Goal: Complete application form: Complete application form

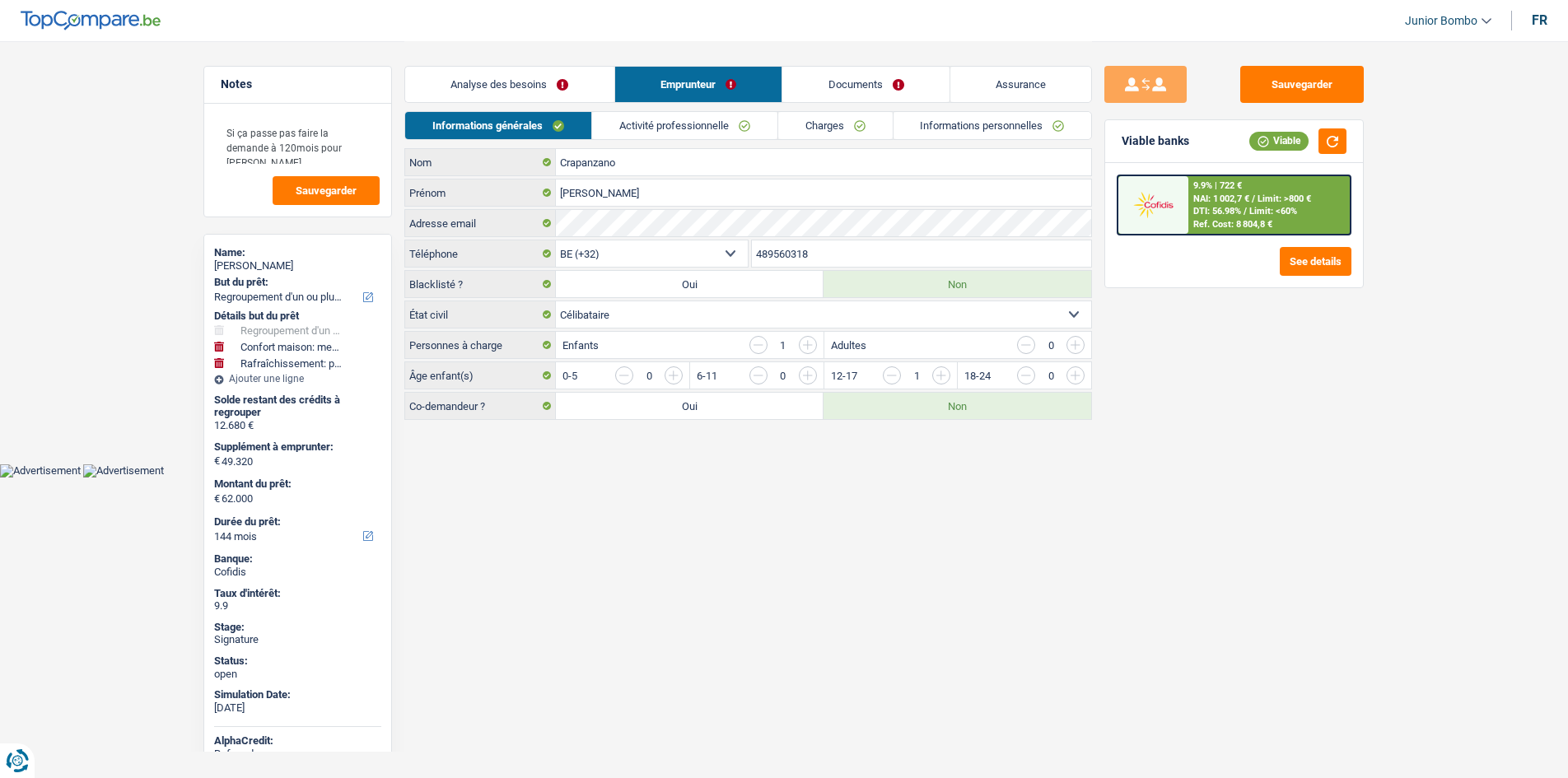
select select "refinancing"
select select "household"
select select "houseOrGarden"
select select "144"
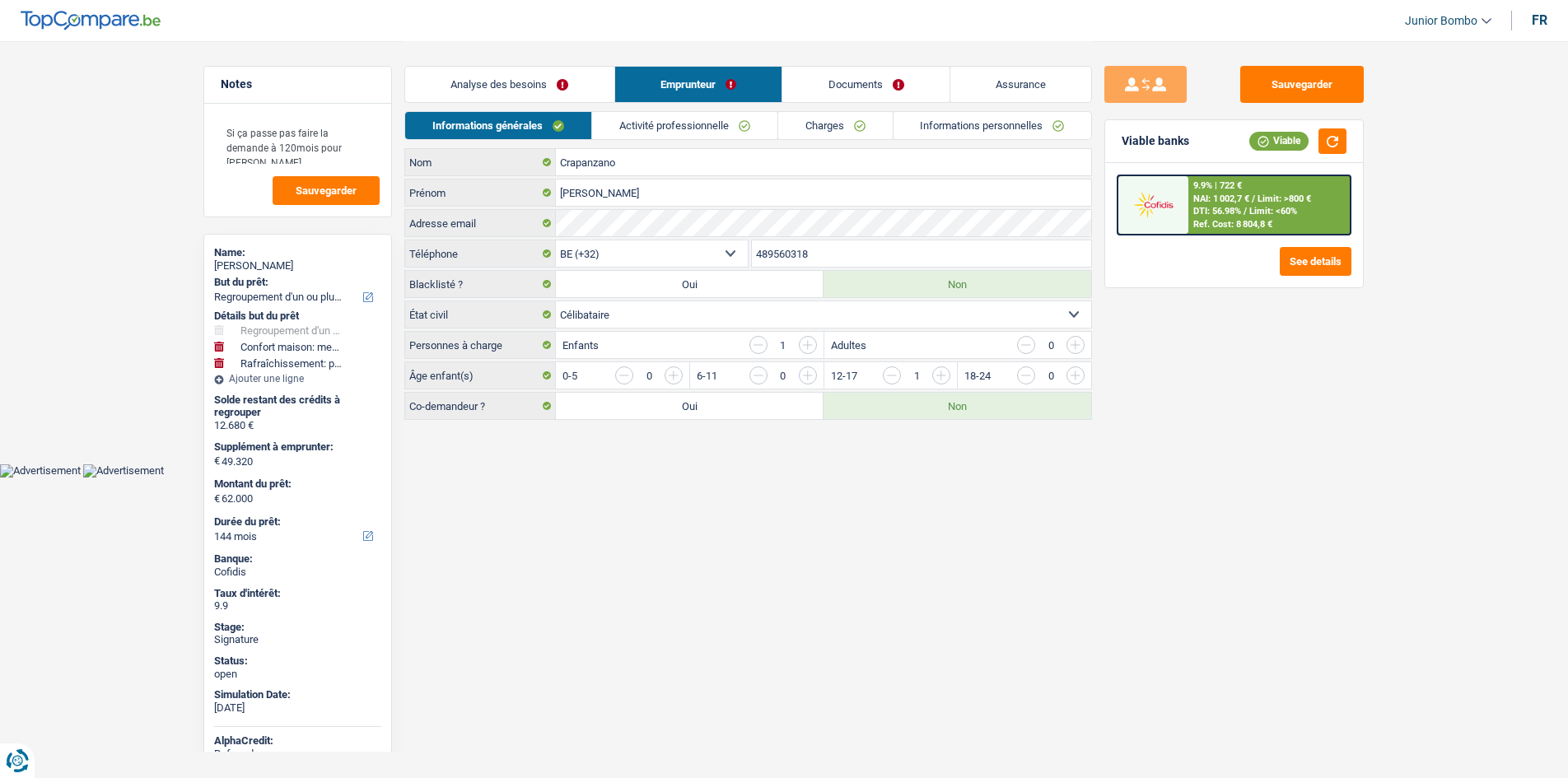
select select "ownerWithMortgage"
select select "BE"
select select "mortgage"
select select "360"
select select "carLoan"
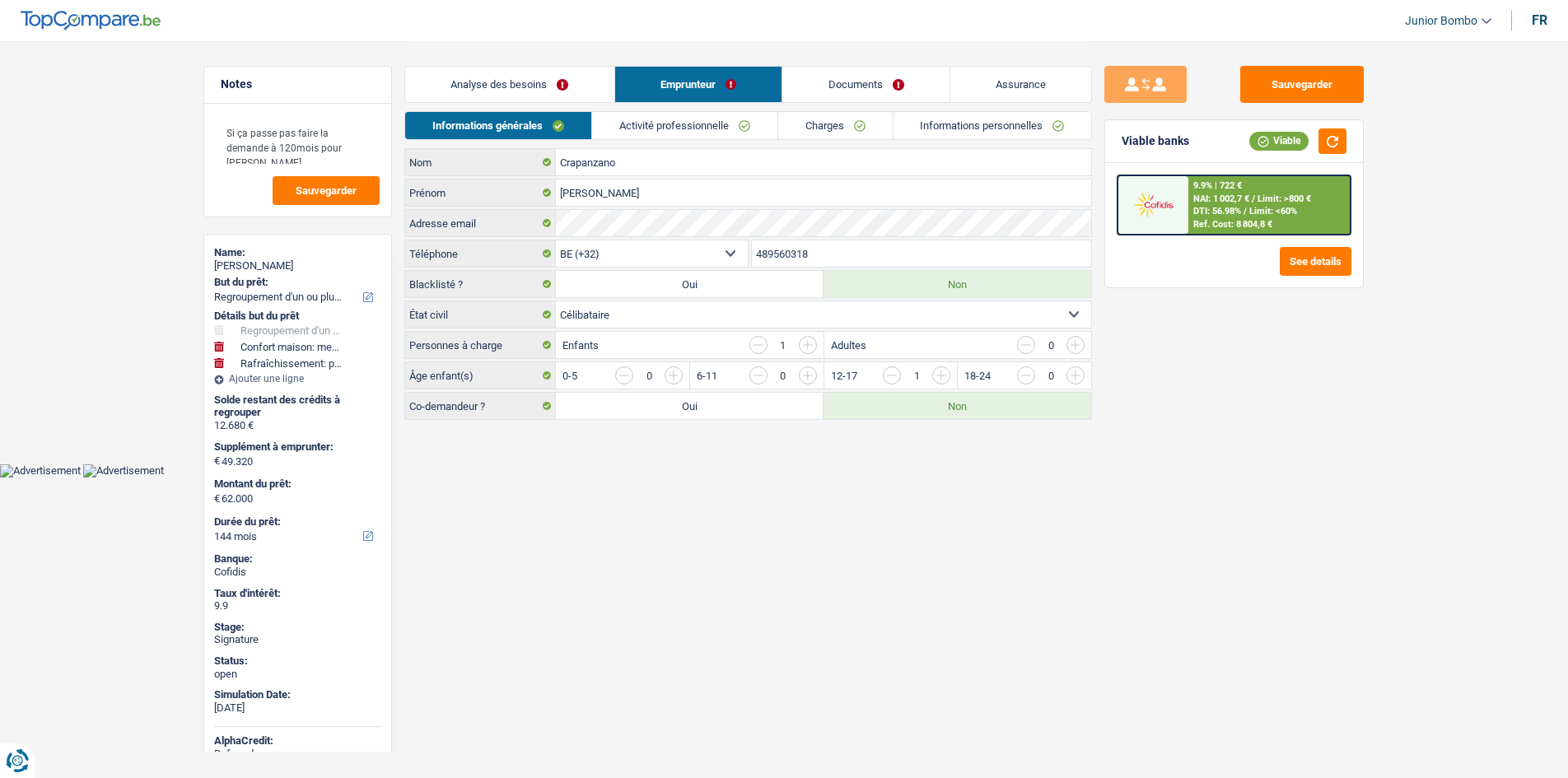
select select "84"
click at [810, 129] on link "Charges" at bounding box center [835, 125] width 114 height 27
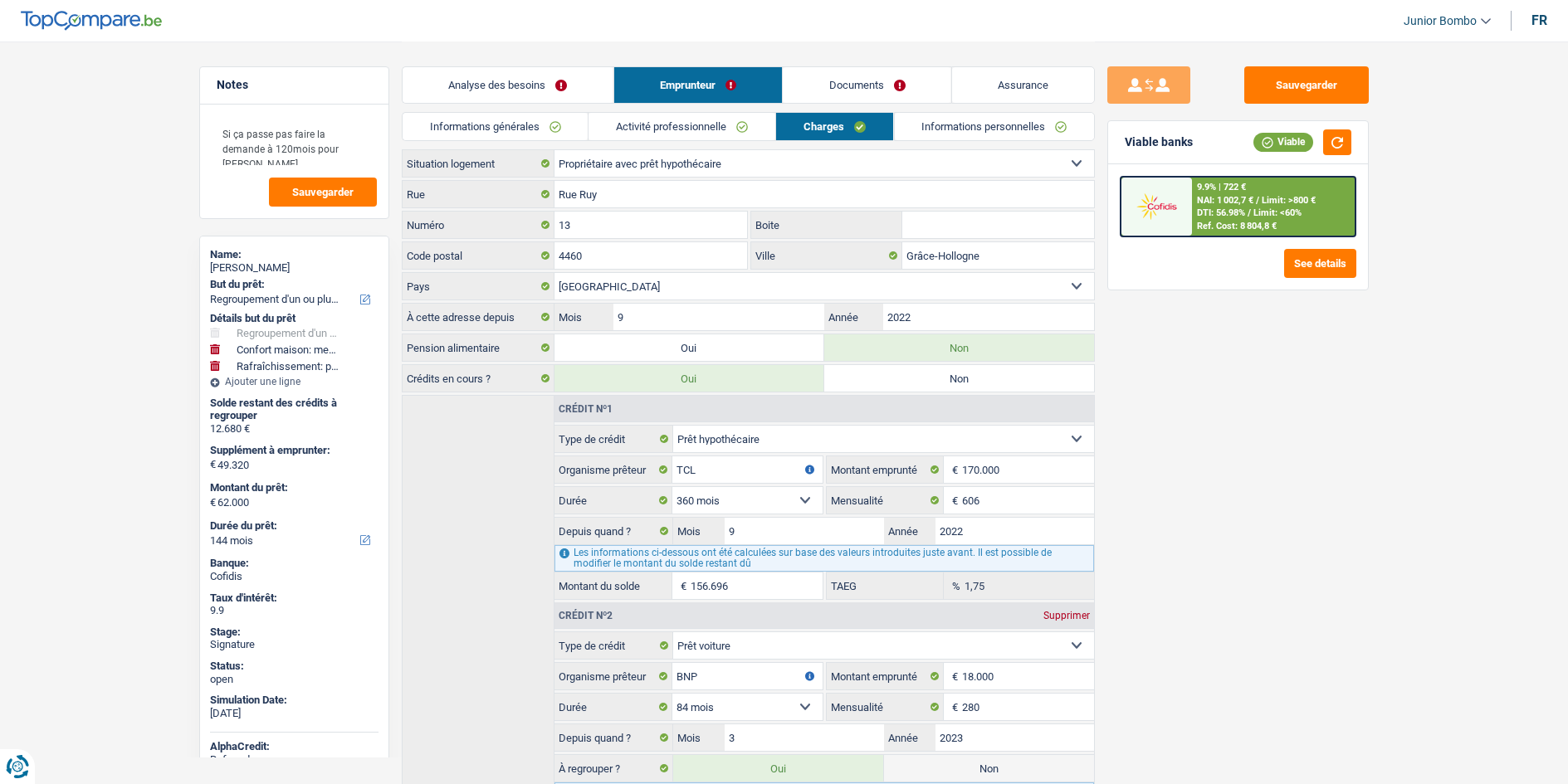
click at [750, 131] on link "Activité professionnelle" at bounding box center [682, 126] width 187 height 27
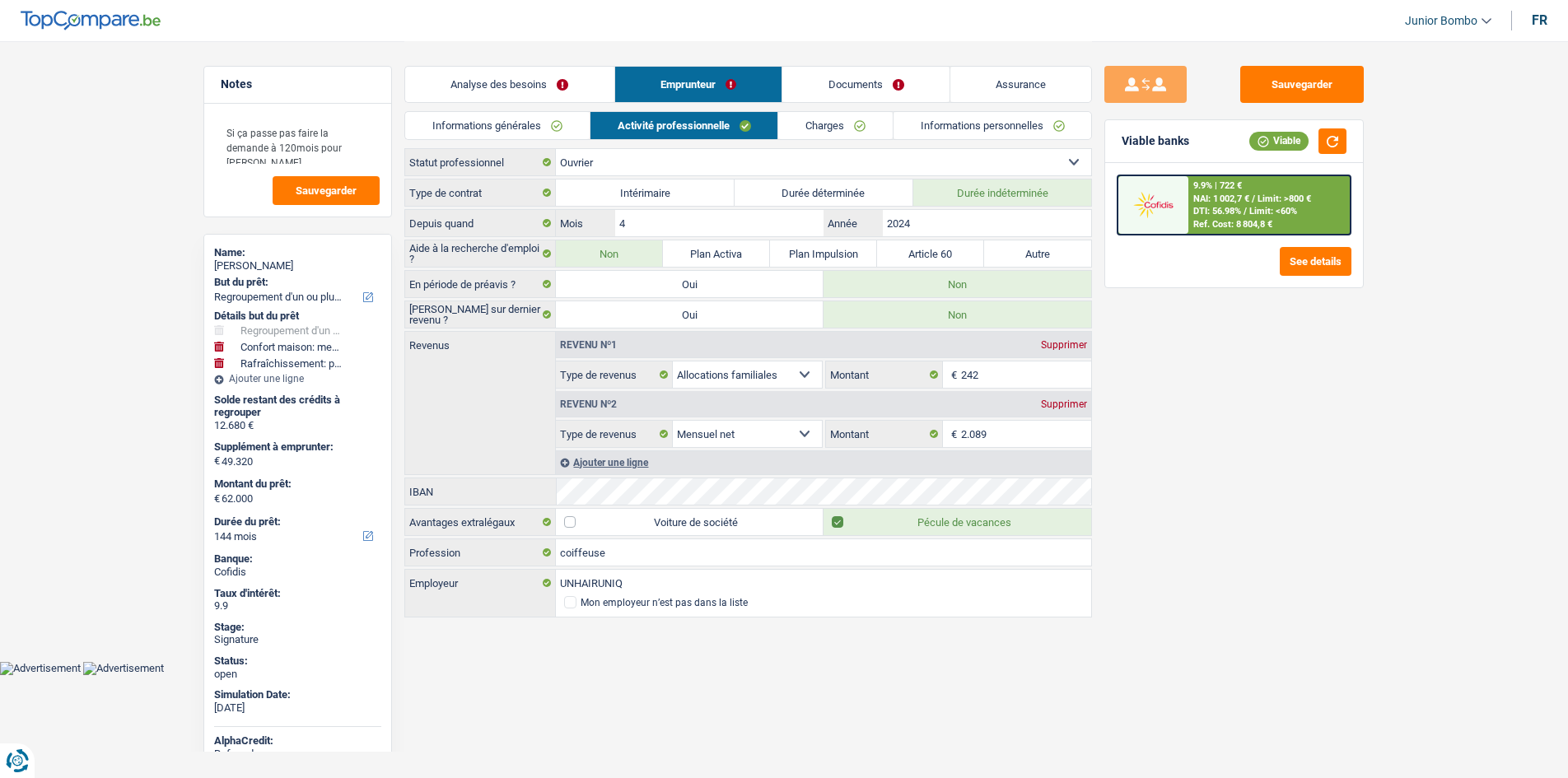
click at [832, 80] on link "Documents" at bounding box center [866, 84] width 167 height 35
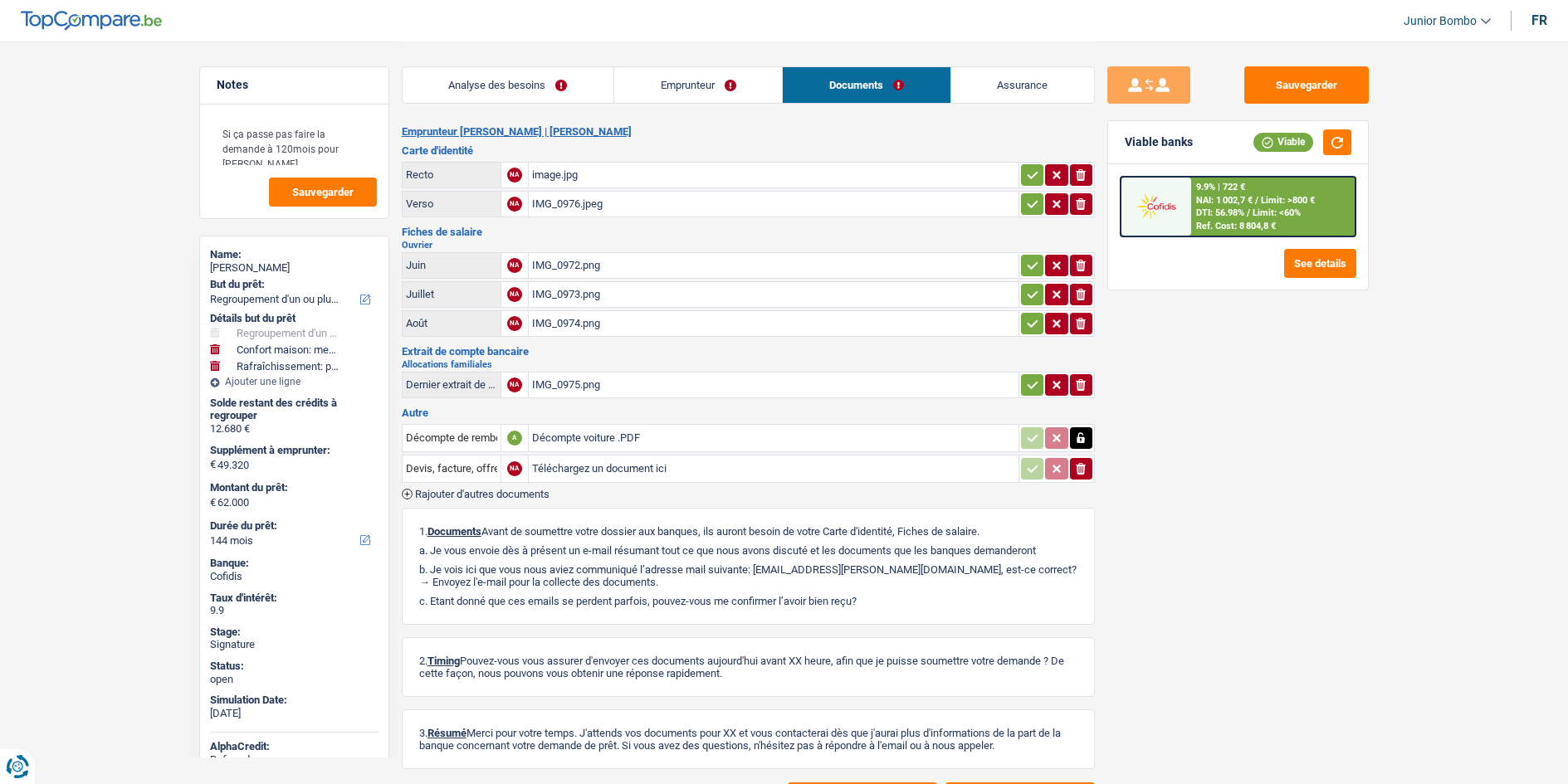
click at [577, 385] on div "IMG_0975.png" at bounding box center [774, 384] width 483 height 24
